Goal: Find specific page/section: Find specific page/section

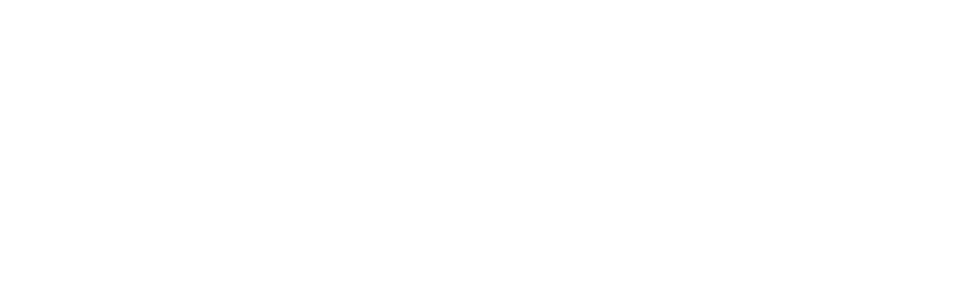
scroll to position [476, 0]
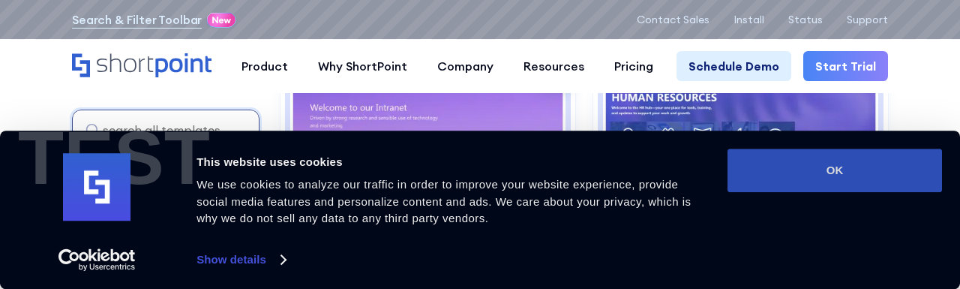
click at [847, 175] on button "OK" at bounding box center [835, 171] width 215 height 44
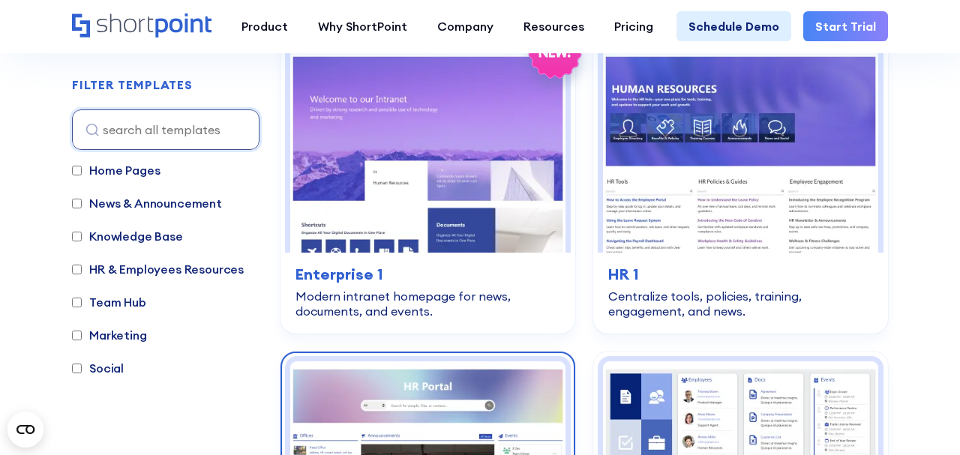
scroll to position [509, 0]
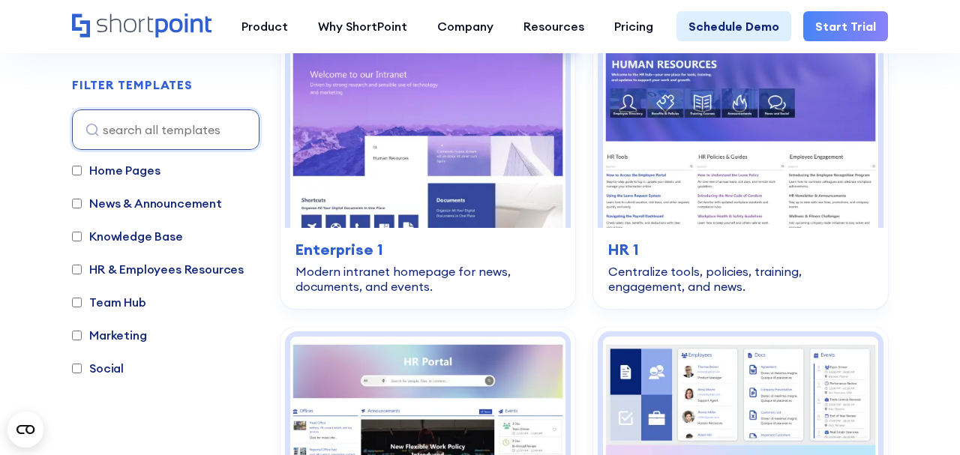
click at [74, 288] on input "Social" at bounding box center [77, 369] width 10 height 10
checkbox input "true"
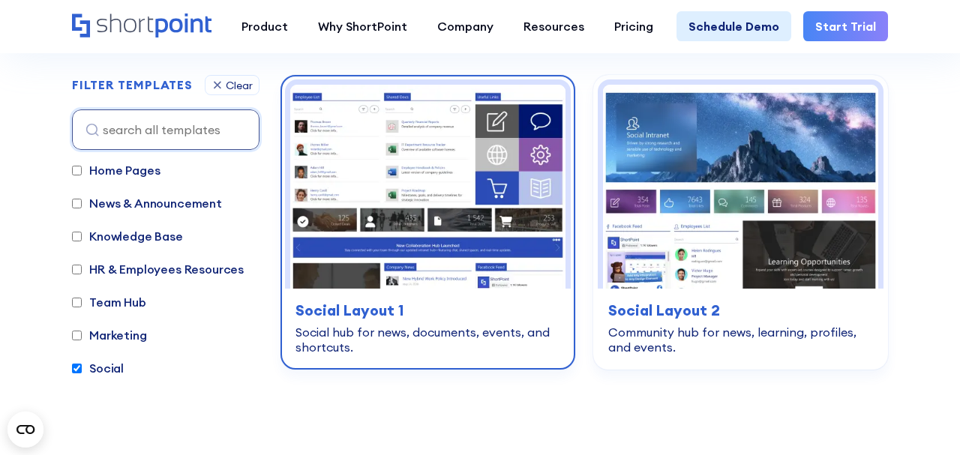
scroll to position [448, 0]
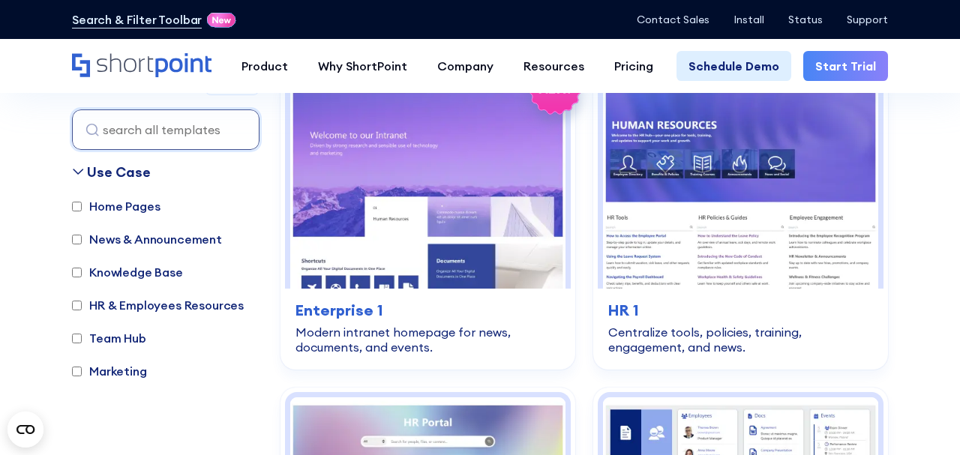
click at [76, 274] on input "Knowledge Base" at bounding box center [77, 273] width 10 height 10
checkbox input "true"
click at [82, 235] on label "News & Announcement" at bounding box center [147, 239] width 150 height 18
click at [82, 235] on input "News & Announcement" at bounding box center [77, 240] width 10 height 10
checkbox input "true"
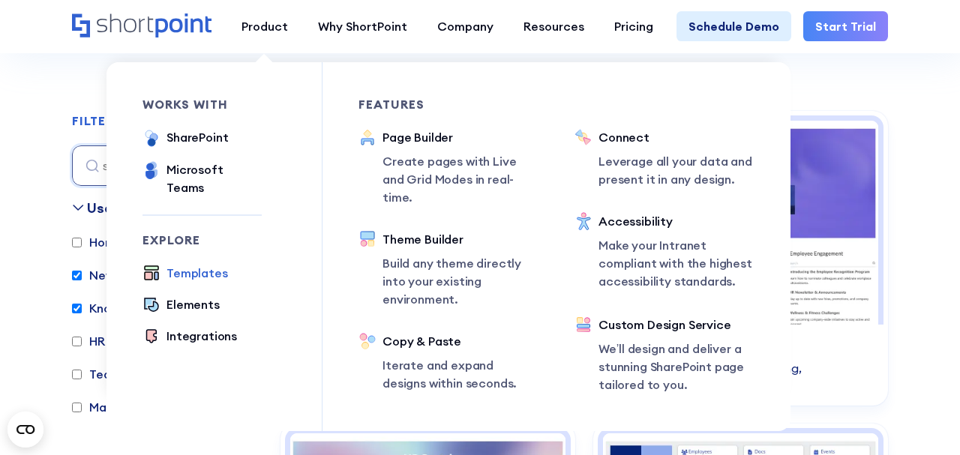
scroll to position [411, 0]
